Goal: Complete application form: Complete application form

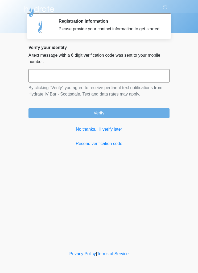
click at [117, 132] on link "No thanks, I'll verify later" at bounding box center [98, 129] width 141 height 6
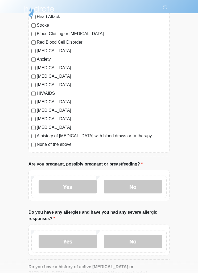
scroll to position [72, 0]
click at [140, 187] on label "No" at bounding box center [133, 186] width 58 height 13
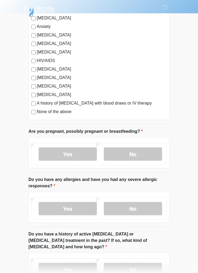
scroll to position [106, 0]
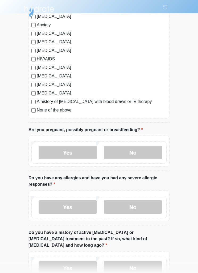
click at [148, 207] on label "No" at bounding box center [133, 206] width 58 height 13
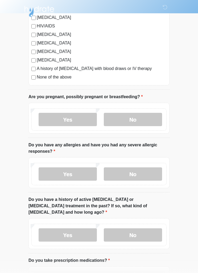
scroll to position [143, 0]
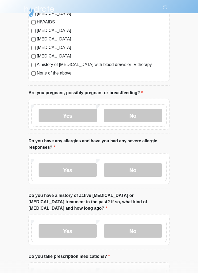
click at [147, 225] on label "No" at bounding box center [133, 230] width 58 height 13
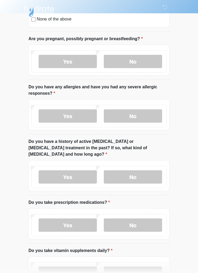
scroll to position [198, 0]
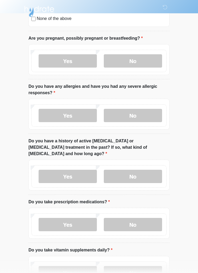
click at [137, 218] on label "No" at bounding box center [133, 224] width 58 height 13
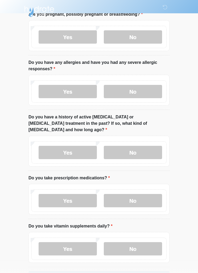
scroll to position [235, 0]
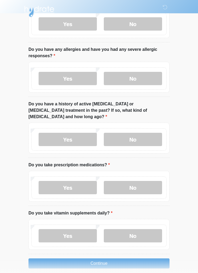
click at [84, 229] on label "Yes" at bounding box center [68, 235] width 58 height 13
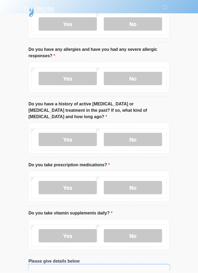
click at [102, 264] on textarea "Please give details below" at bounding box center [98, 275] width 141 height 23
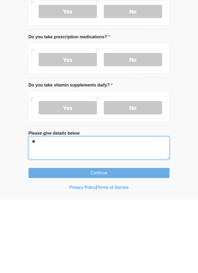
type textarea "*"
type textarea "**********"
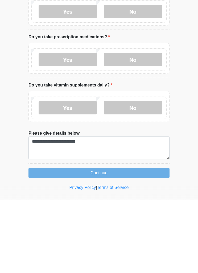
click at [124, 241] on button "Continue" at bounding box center [98, 246] width 141 height 10
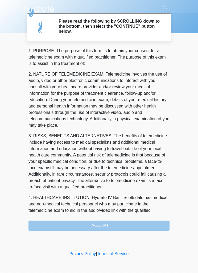
scroll to position [12, 0]
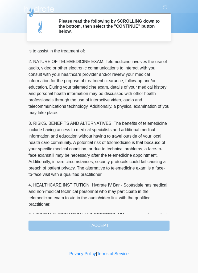
click at [116, 225] on div "1. PURPOSE. The purpose of this form is to obtain your consent for a telemedici…" at bounding box center [98, 139] width 141 height 183
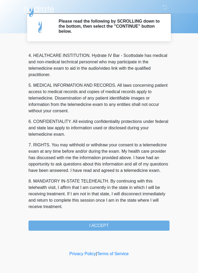
scroll to position [148, 0]
click at [110, 224] on button "I ACCEPT" at bounding box center [98, 225] width 141 height 10
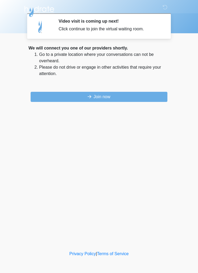
click at [64, 96] on button "Join now" at bounding box center [99, 97] width 137 height 10
